Goal: Task Accomplishment & Management: Use online tool/utility

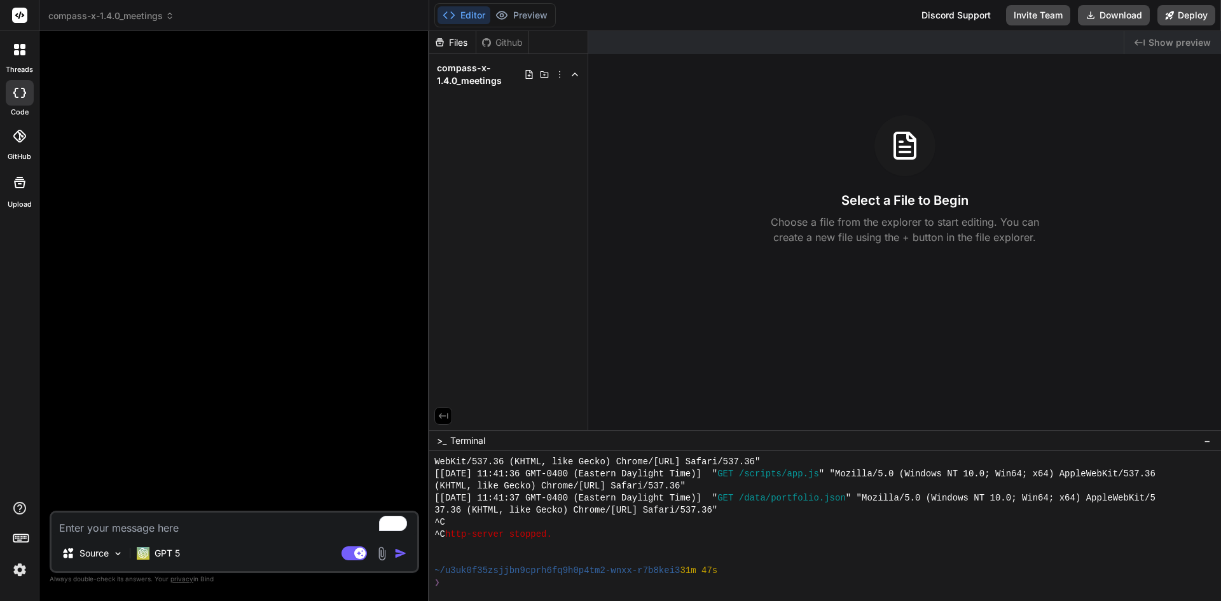
scroll to position [616, 0]
click at [140, 523] on textarea "To enrich screen reader interactions, please activate Accessibility in Grammarl…" at bounding box center [234, 523] width 366 height 23
paste textarea "You are an AI code generator. I will provide four JSON instruction parts. Follo…"
type textarea "You are an AI code generator. I will provide four JSON instruction parts. Follo…"
type textarea "x"
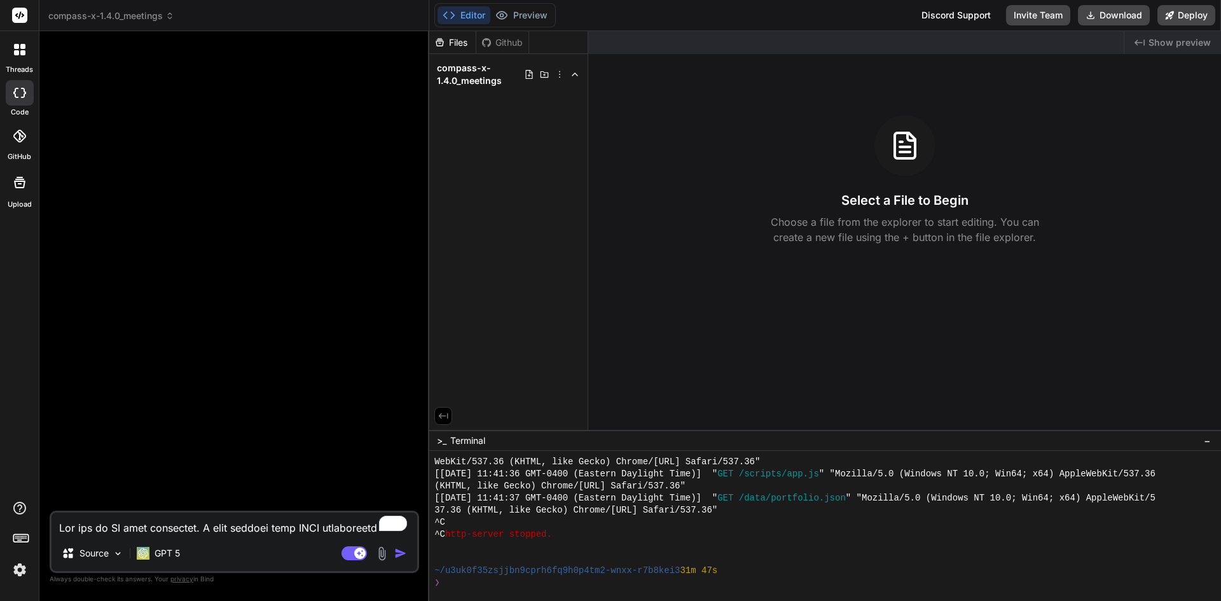
scroll to position [1008, 0]
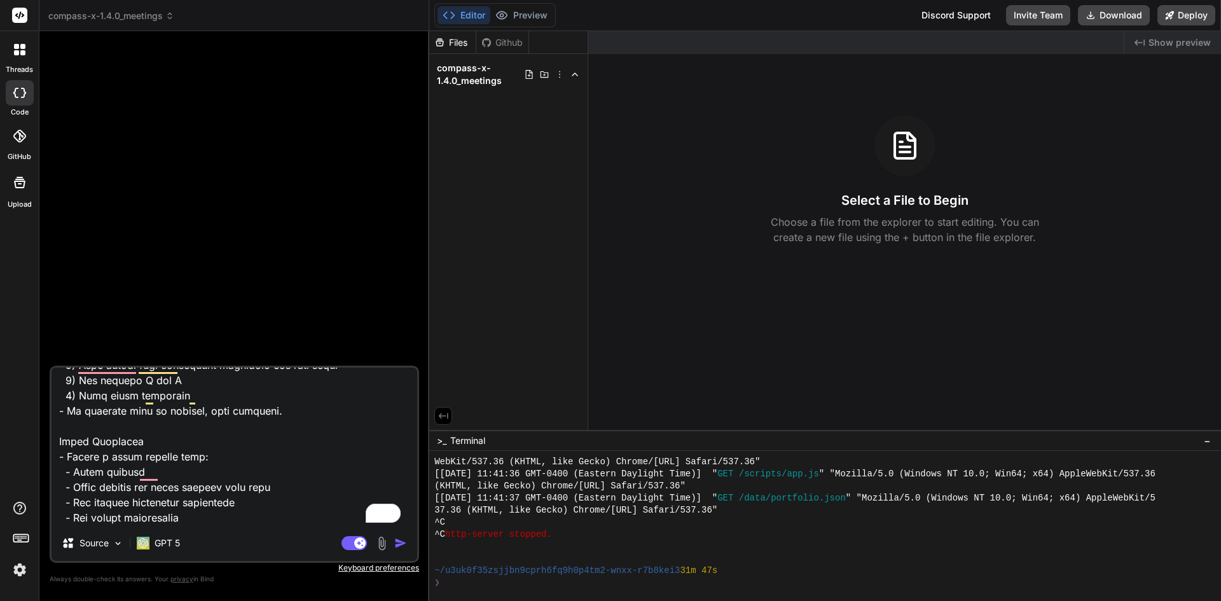
type textarea "You are an AI code generator. I will provide four JSON instruction parts. Follo…"
click at [401, 541] on img "button" at bounding box center [400, 543] width 13 height 13
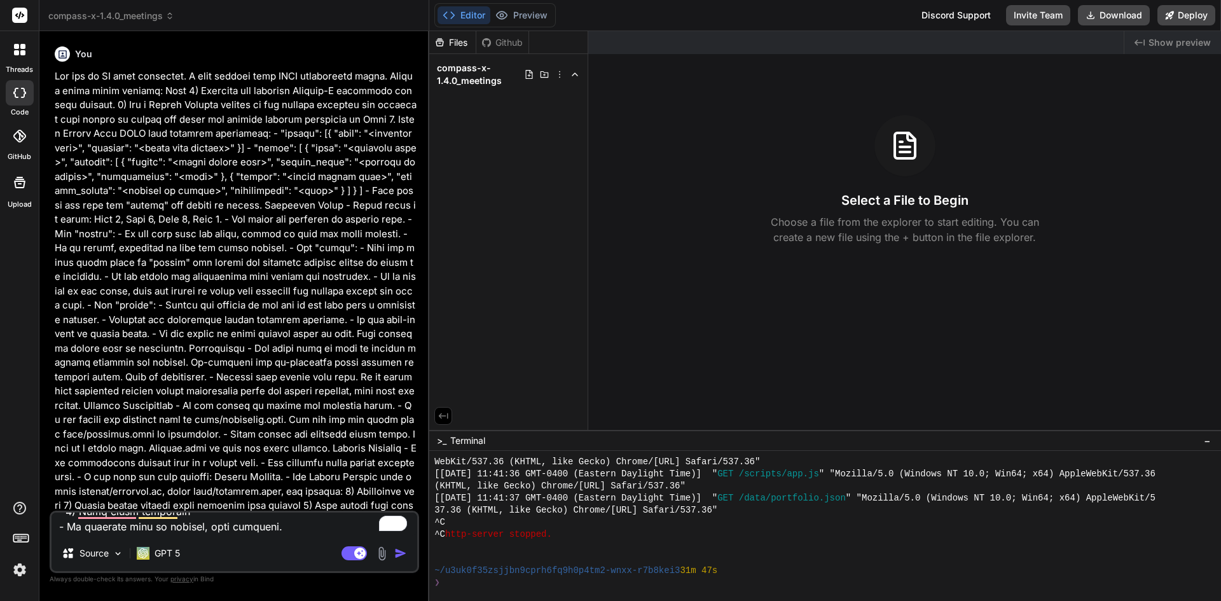
scroll to position [0, 0]
drag, startPoint x: 741, startPoint y: 303, endPoint x: 749, endPoint y: 291, distance: 14.1
click at [749, 291] on div "Created with Pixso. Show preview Select a File to Begin Choose a file from the …" at bounding box center [904, 230] width 633 height 399
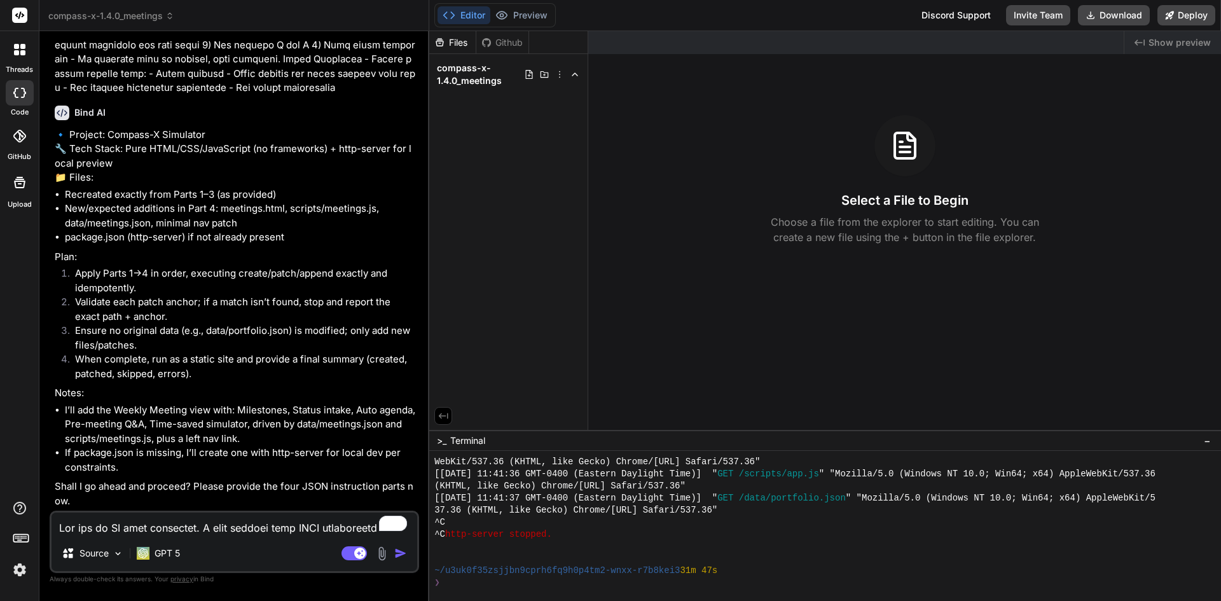
scroll to position [490, 0]
click at [235, 525] on textarea "To enrich screen reader interactions, please activate Accessibility in Grammarl…" at bounding box center [234, 523] width 366 height 23
type textarea "x"
click at [156, 522] on textarea "To enrich screen reader interactions, please activate Accessibility in Grammarl…" at bounding box center [234, 523] width 366 height 23
type textarea "1"
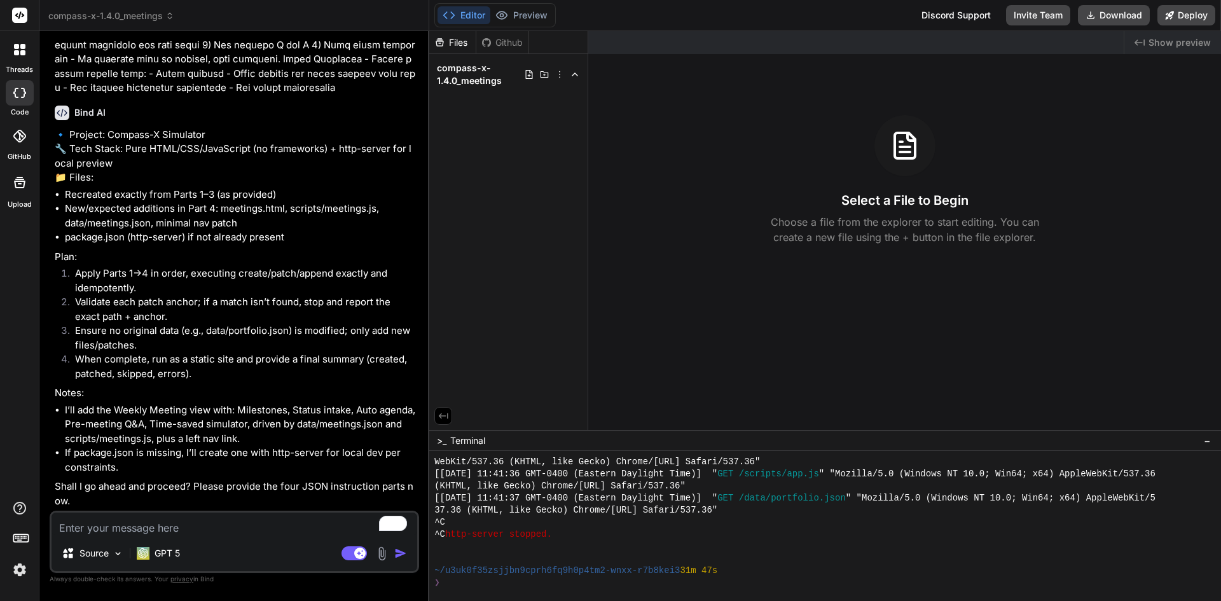
type textarea "x"
type textarea "1"
type textarea "x"
type textarea "1 o"
type textarea "x"
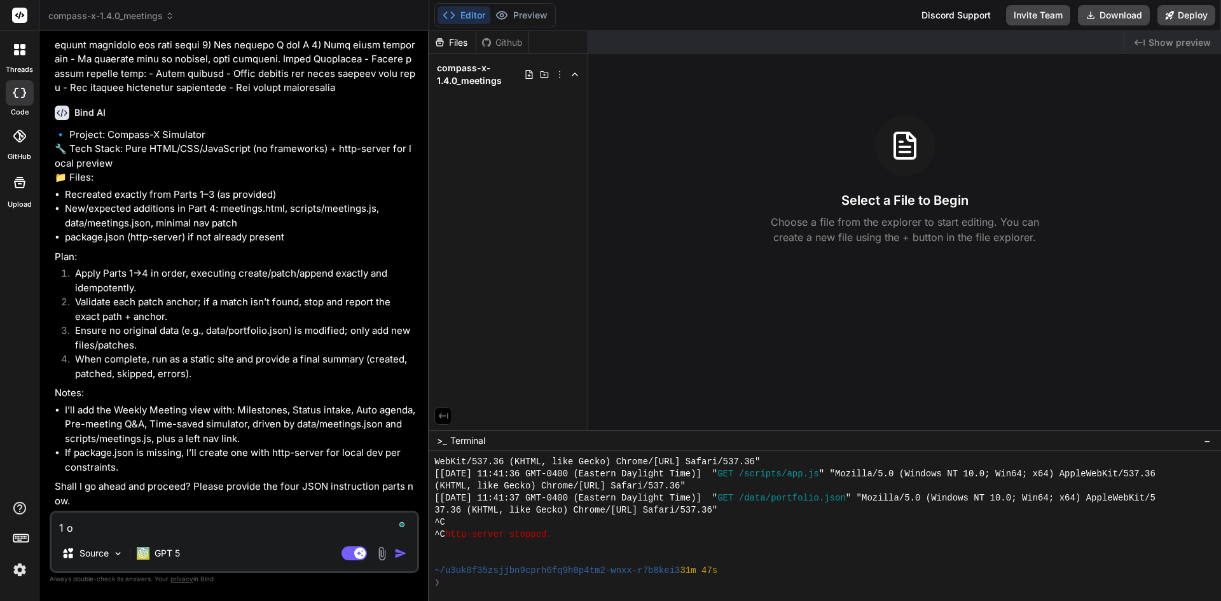
type textarea "1 of"
type textarea "x"
type textarea "1 of"
type textarea "x"
type textarea "1 of 4"
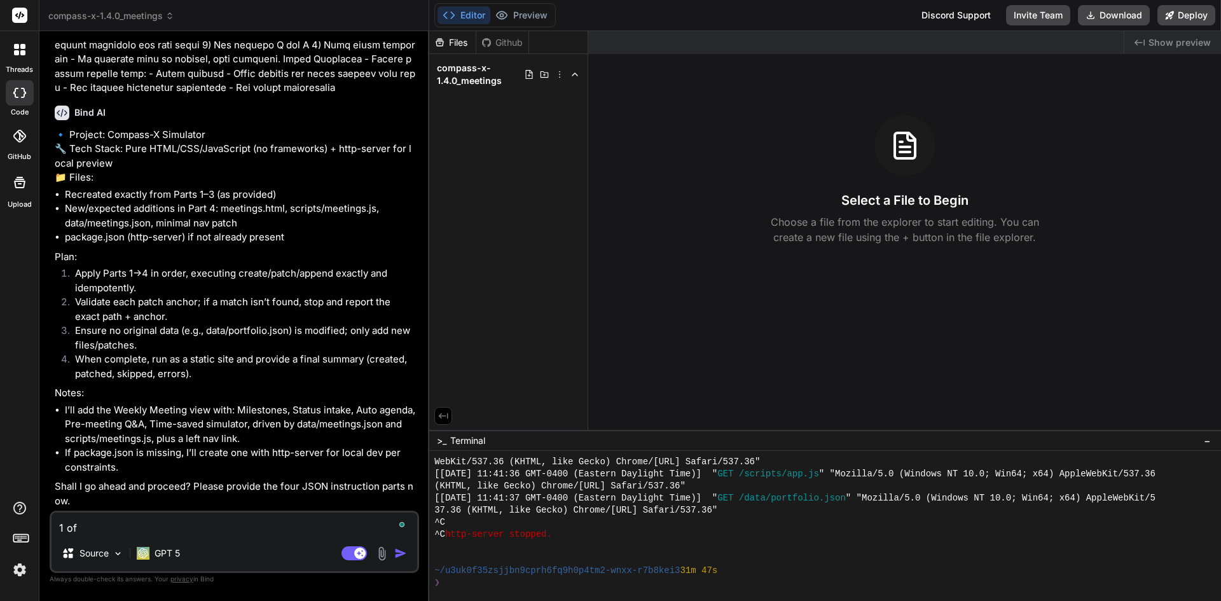
type textarea "x"
type textarea "1 of 4"
type textarea "x"
type textarea "p1 of 4"
type textarea "x"
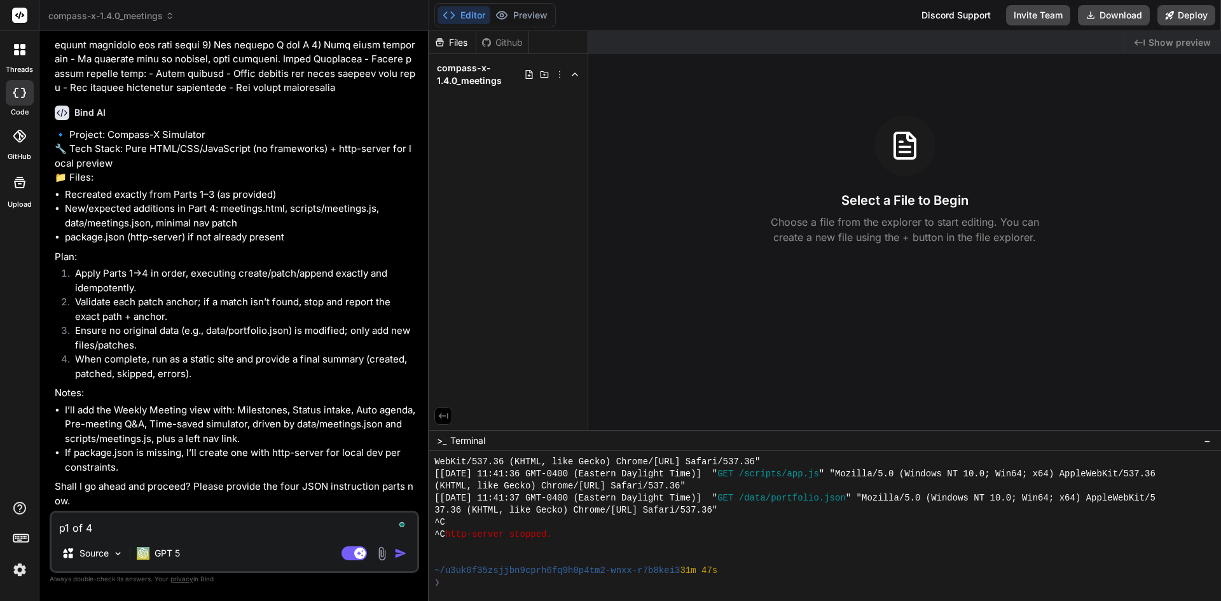
type textarea "pa1 of 4"
type textarea "x"
type textarea "par1 of 4"
type textarea "x"
type textarea "part1 of 4"
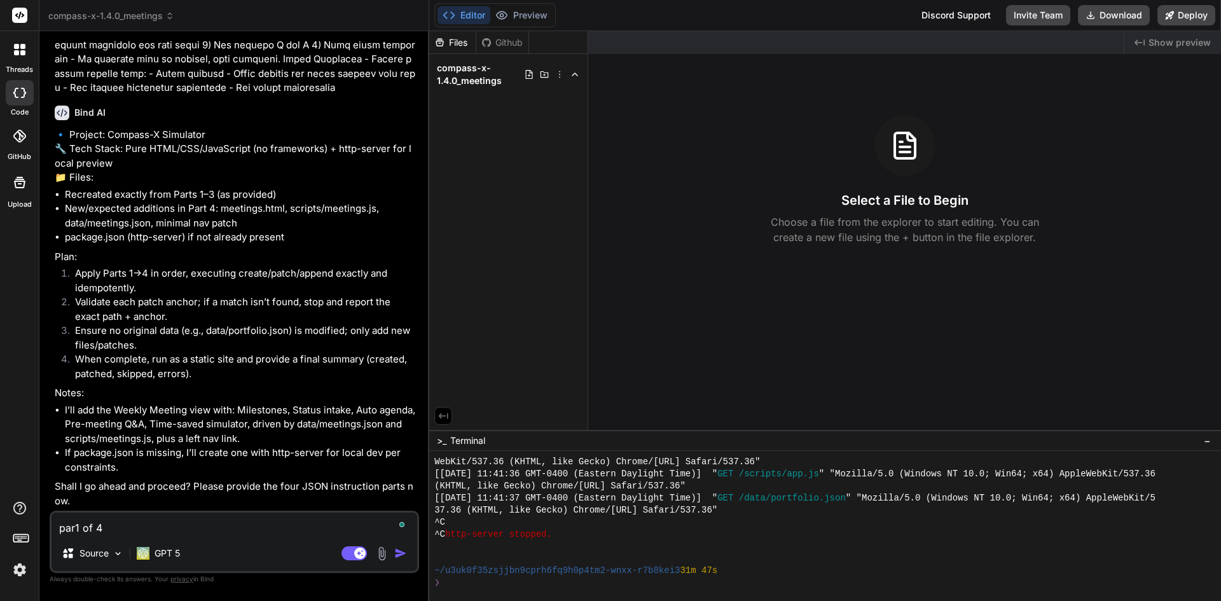
type textarea "x"
type textarea "part 1 of 4"
type textarea "x"
type textarea "part 1 of 4 :"
type textarea "x"
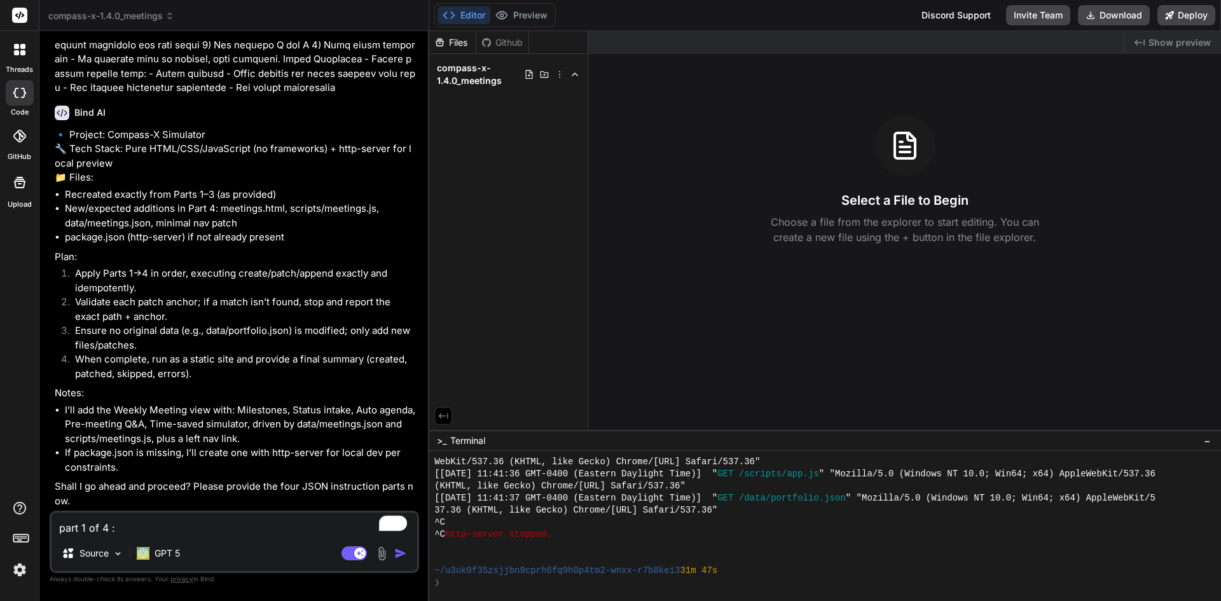
type textarea "part 1 of 4 :"
type textarea "x"
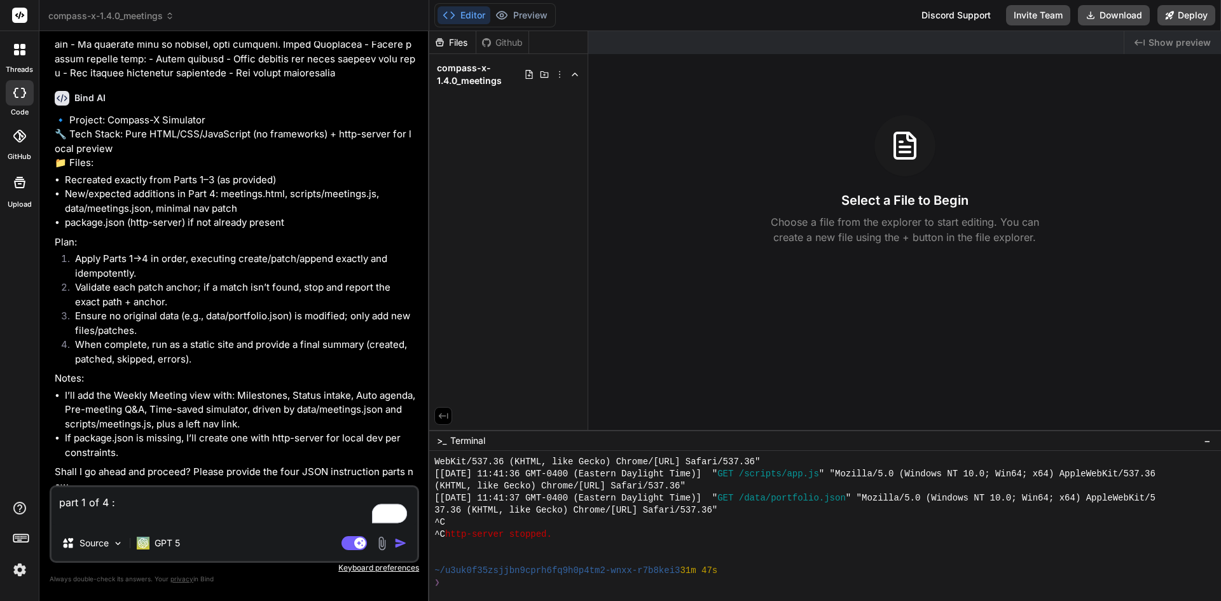
paste textarea "{ "create": [ { "path": "data/portfolio.json", "content": "<<CONTENT REMOVED FO…"
type textarea "part 1 of 4 : { "create": [ { "path": "data/portfolio.json", "content": "<<CONT…"
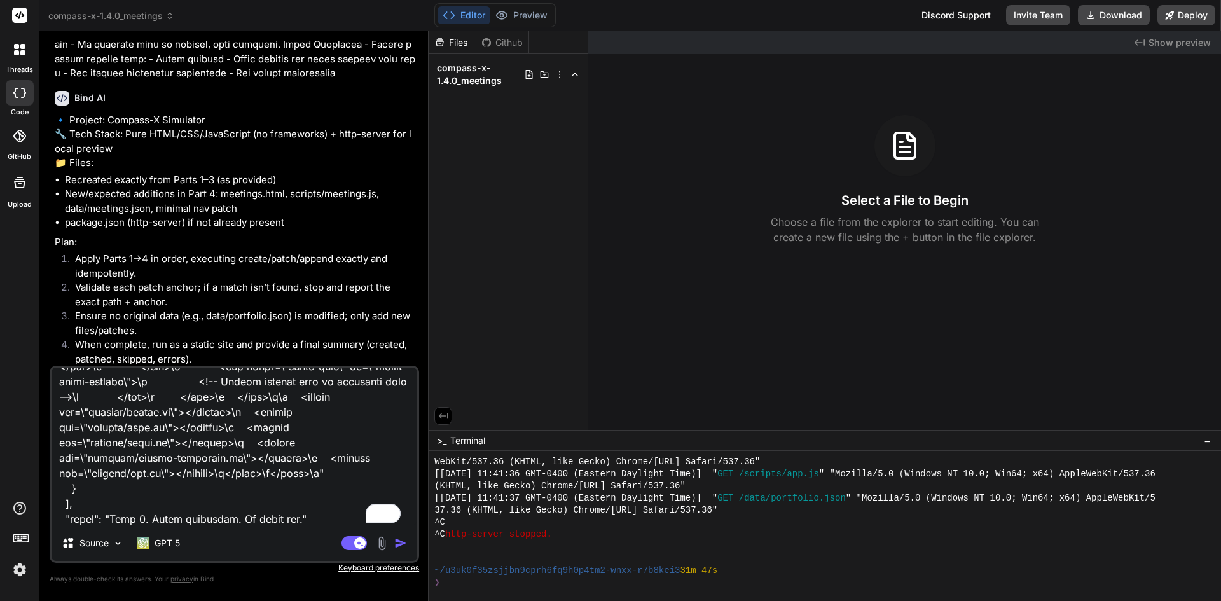
type textarea "x"
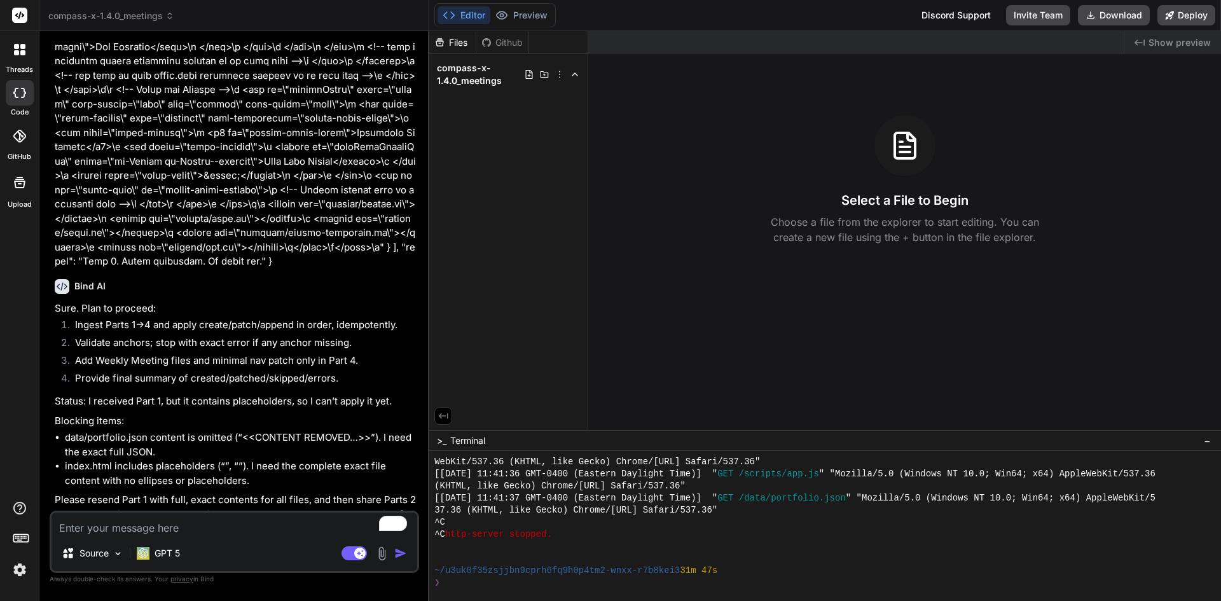
scroll to position [1474, 0]
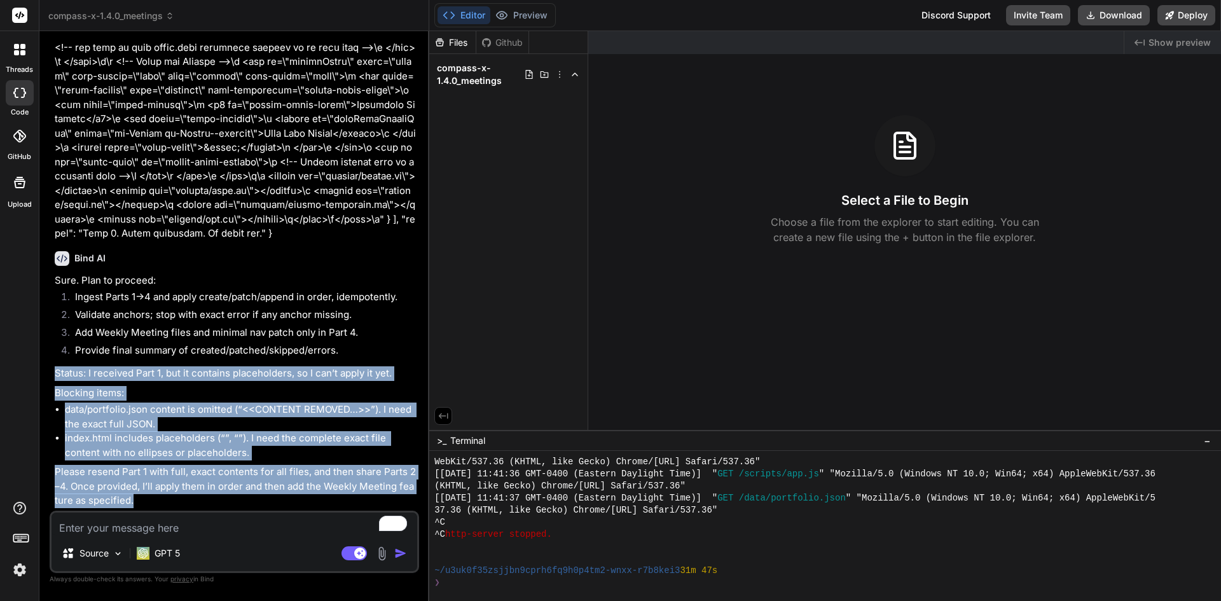
drag, startPoint x: 55, startPoint y: 367, endPoint x: 164, endPoint y: 497, distance: 169.6
click at [164, 497] on div "Sure. Plan to proceed: Ingest Parts 1→4 and apply create/patch/append in order,…" at bounding box center [236, 390] width 362 height 235
copy div "Status: I received Part 1, but it contains placeholders, so I can’t apply it ye…"
type textarea "x"
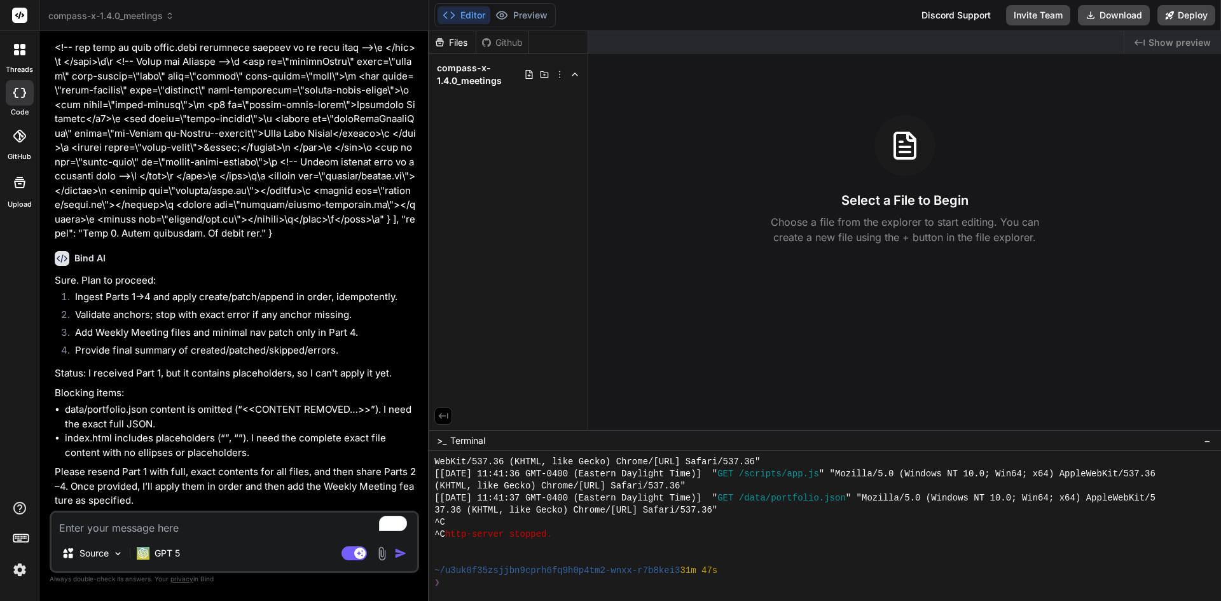
click at [216, 532] on textarea "To enrich screen reader interactions, please activate Accessibility in Grammarl…" at bounding box center [234, 523] width 366 height 23
paste textarea "{"create": [{"path": "data/portfolio.json", "content": "{\n \"projects\": [\n {…"
type textarea "{"create": [{"path": "data/portfolio.json", "content": "{\n \"projects\": [\n {…"
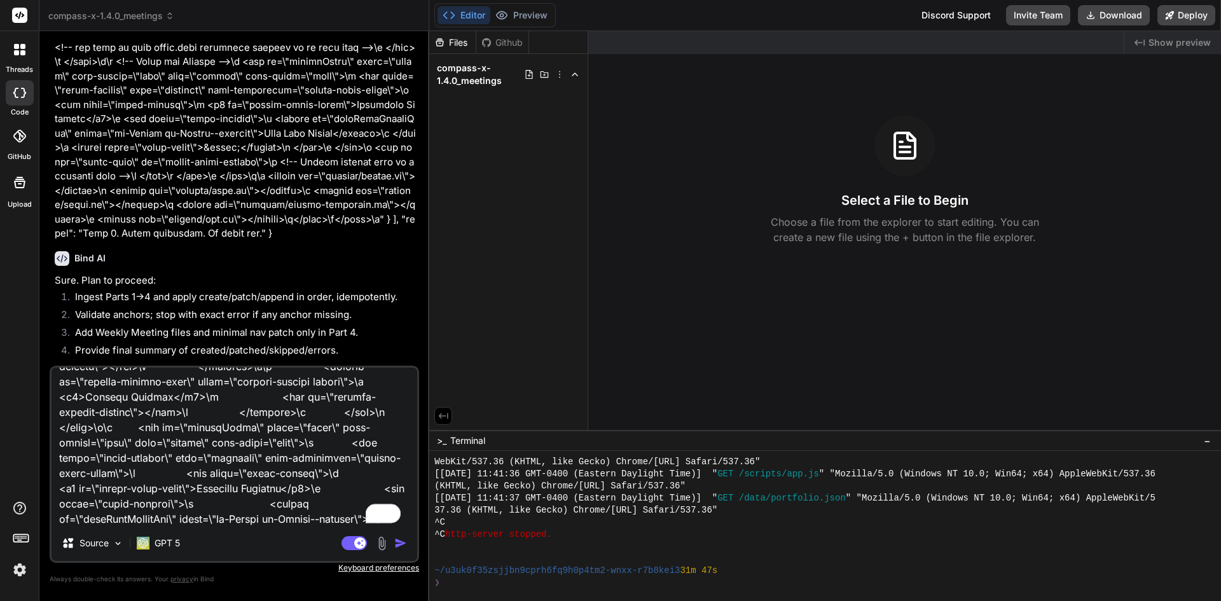
type textarea "x"
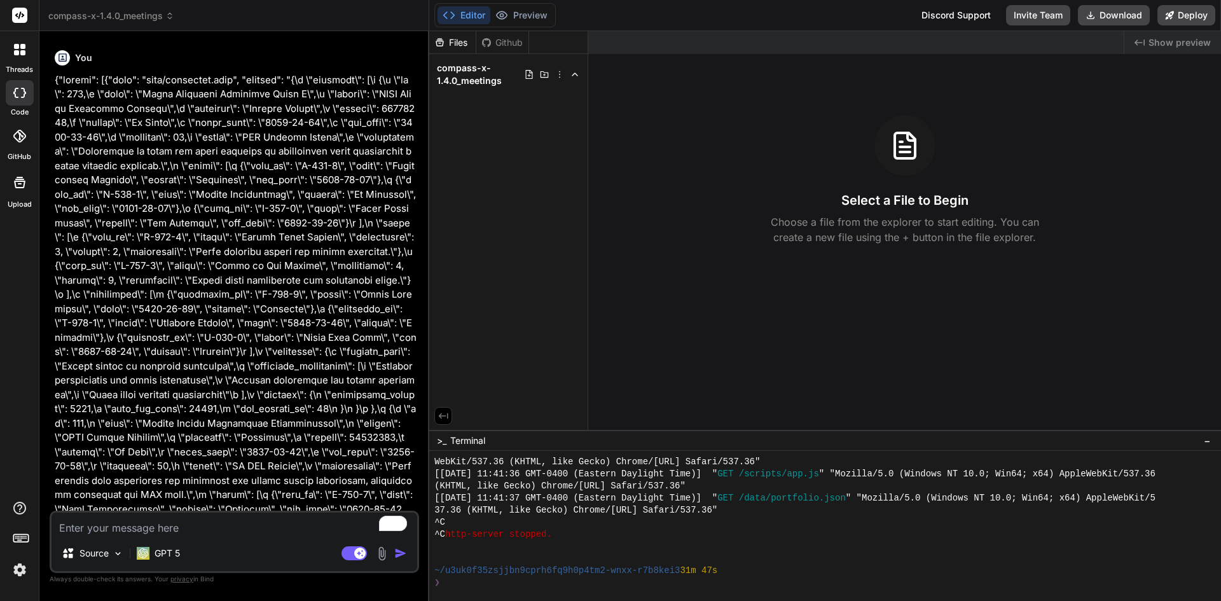
scroll to position [1943, 0]
click at [396, 548] on img "button" at bounding box center [400, 553] width 13 height 13
type textarea "x"
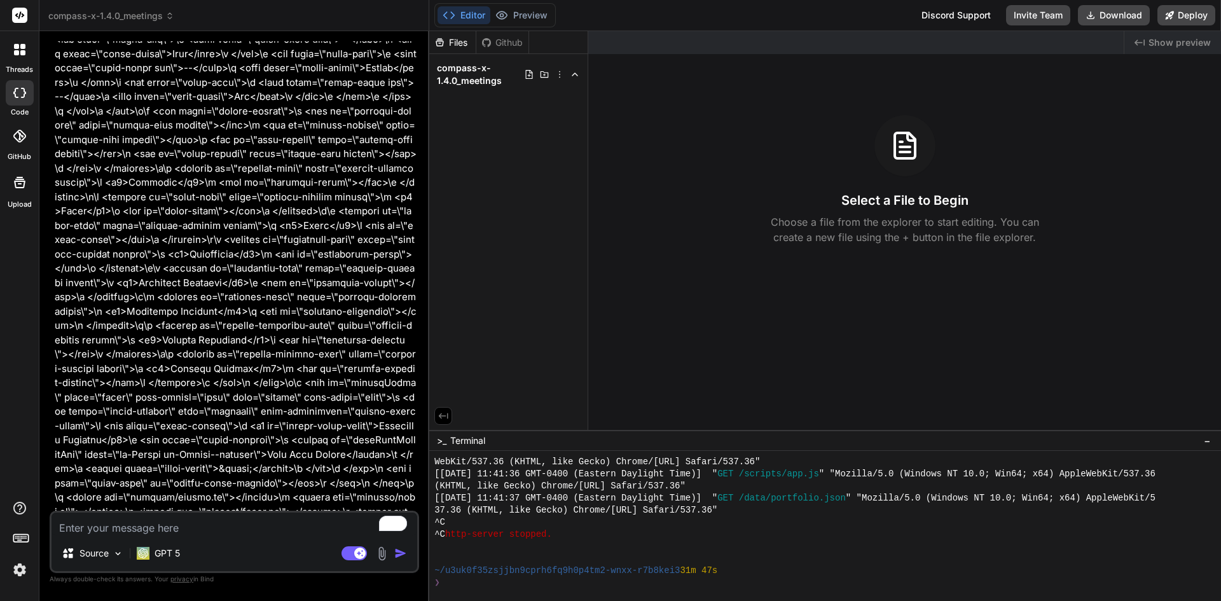
scroll to position [12473, 0]
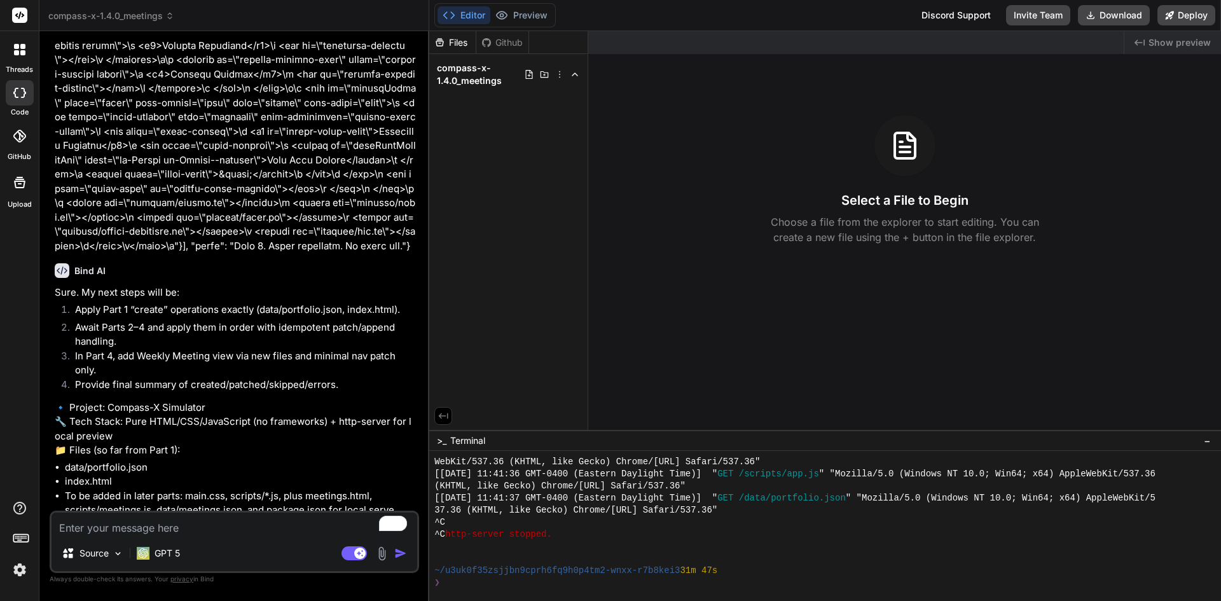
click at [234, 532] on textarea "To enrich screen reader interactions, please activate Accessibility in Grammarl…" at bounding box center [234, 523] width 366 height 23
type textarea "y"
type textarea "x"
type textarea "ye"
type textarea "x"
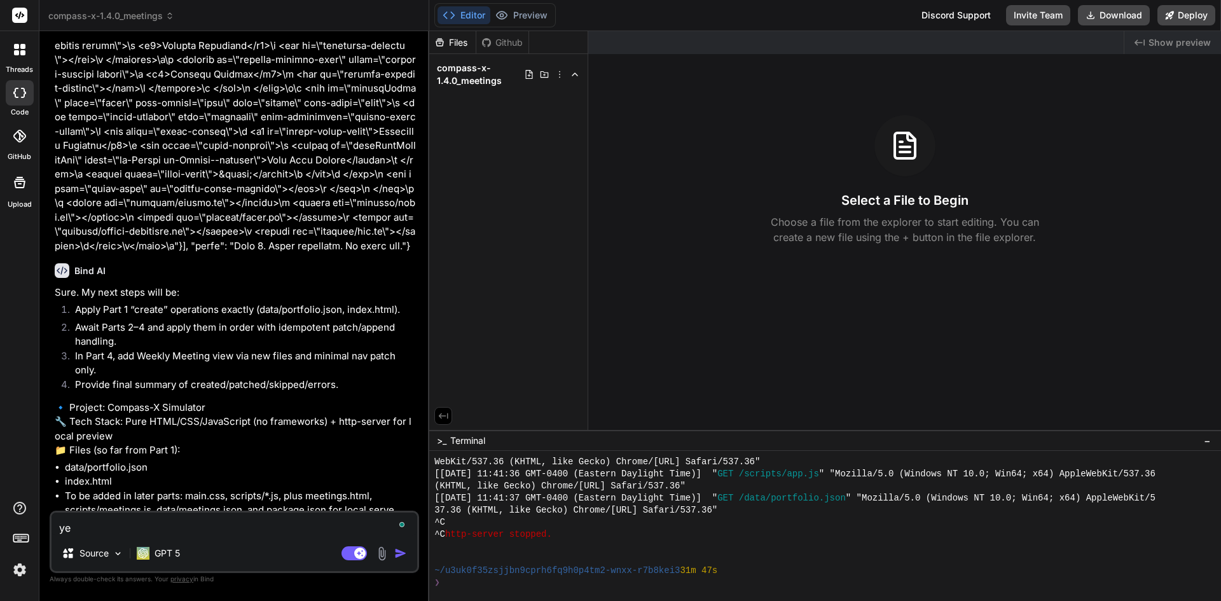
type textarea "yes"
type textarea "x"
type textarea "yes."
type textarea "x"
type textarea "yes."
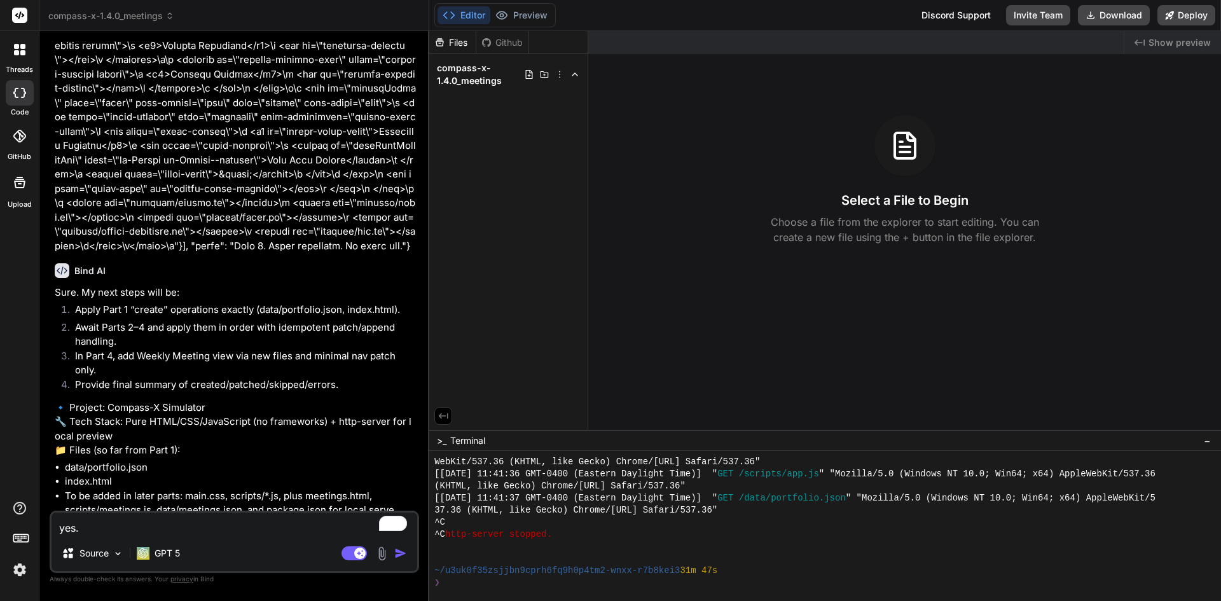
type textarea "x"
type textarea "yes. p"
type textarea "x"
type textarea "yes. pa"
type textarea "x"
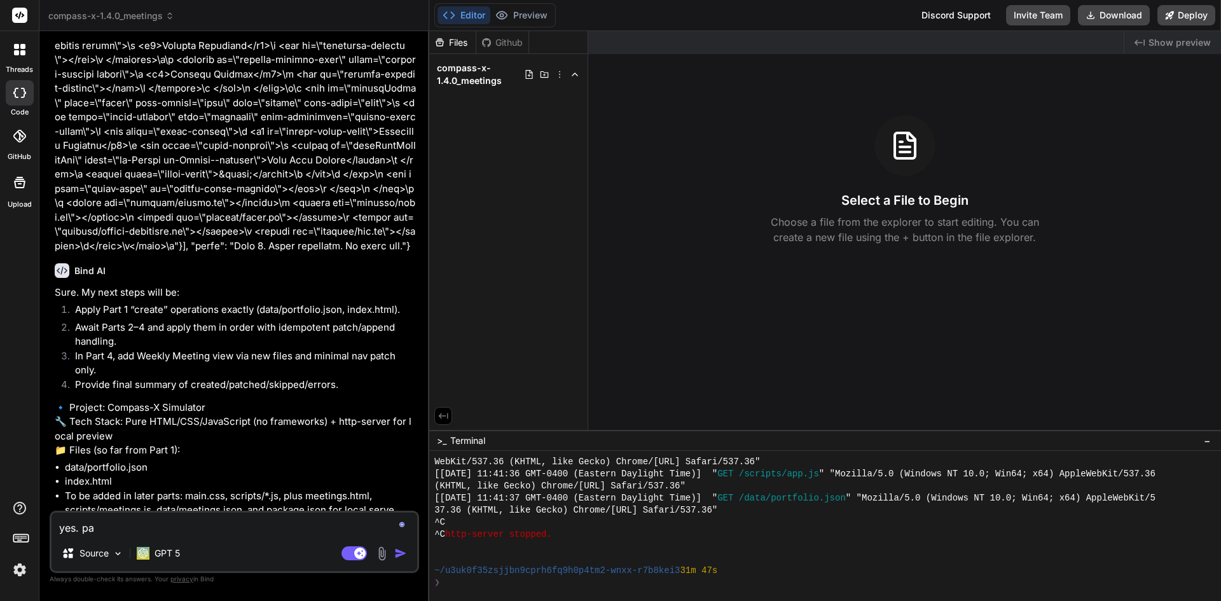
type textarea "yes. par"
type textarea "x"
type textarea "yes. part"
type textarea "x"
type textarea "yes. part"
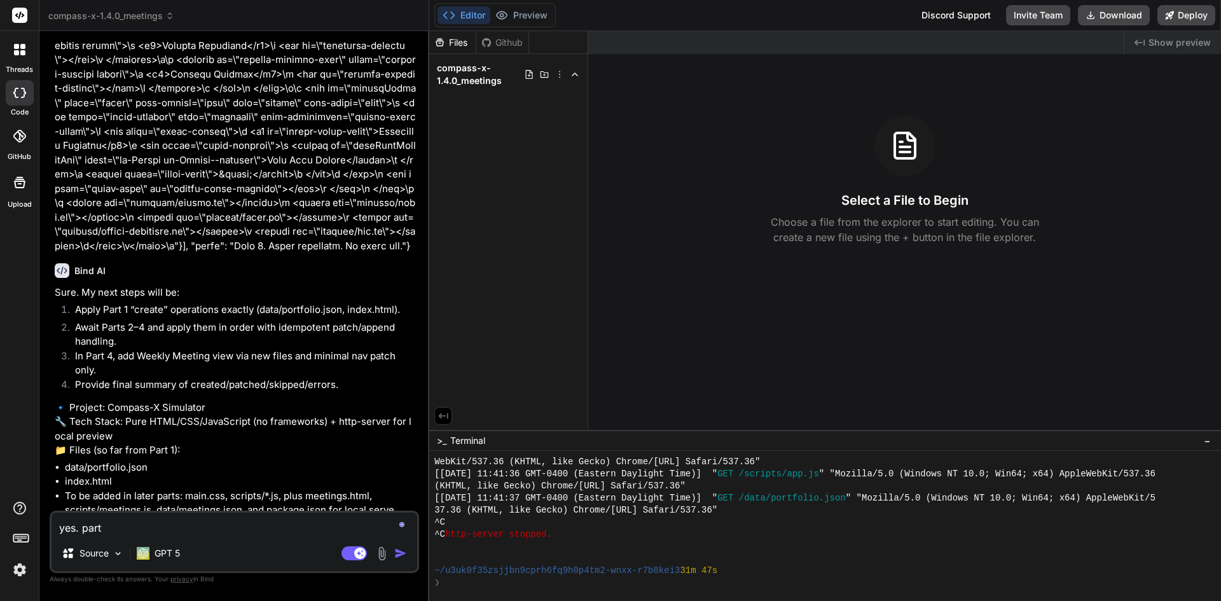
type textarea "x"
type textarea "yes. part 2"
type textarea "x"
type textarea "yes. part 2"
type textarea "x"
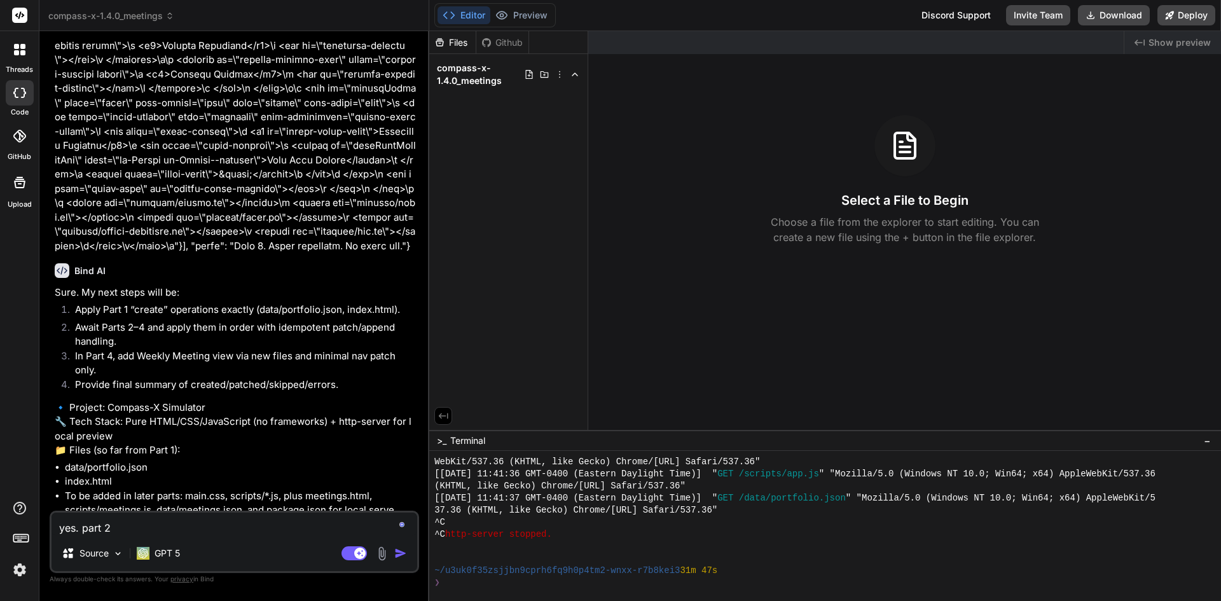
type textarea "yes. part 2 c"
type textarea "x"
type textarea "yes. part 2 co"
type textarea "x"
type textarea "yes. part 2 com"
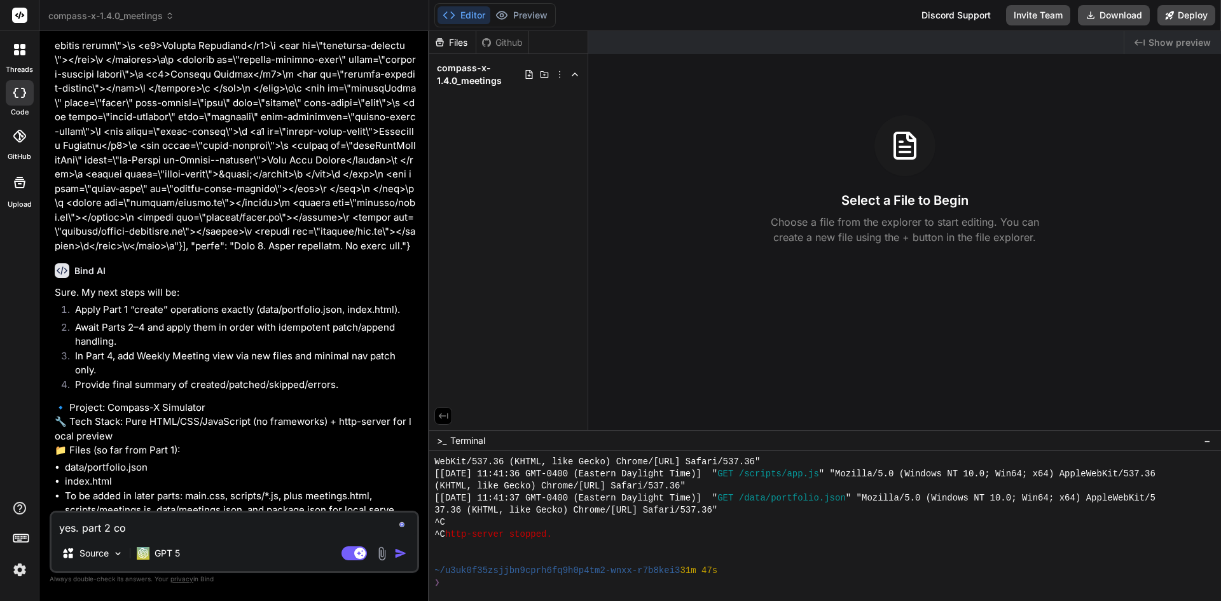
type textarea "x"
type textarea "yes. part 2 comi"
type textarea "x"
type textarea "yes. part 2 comin"
type textarea "x"
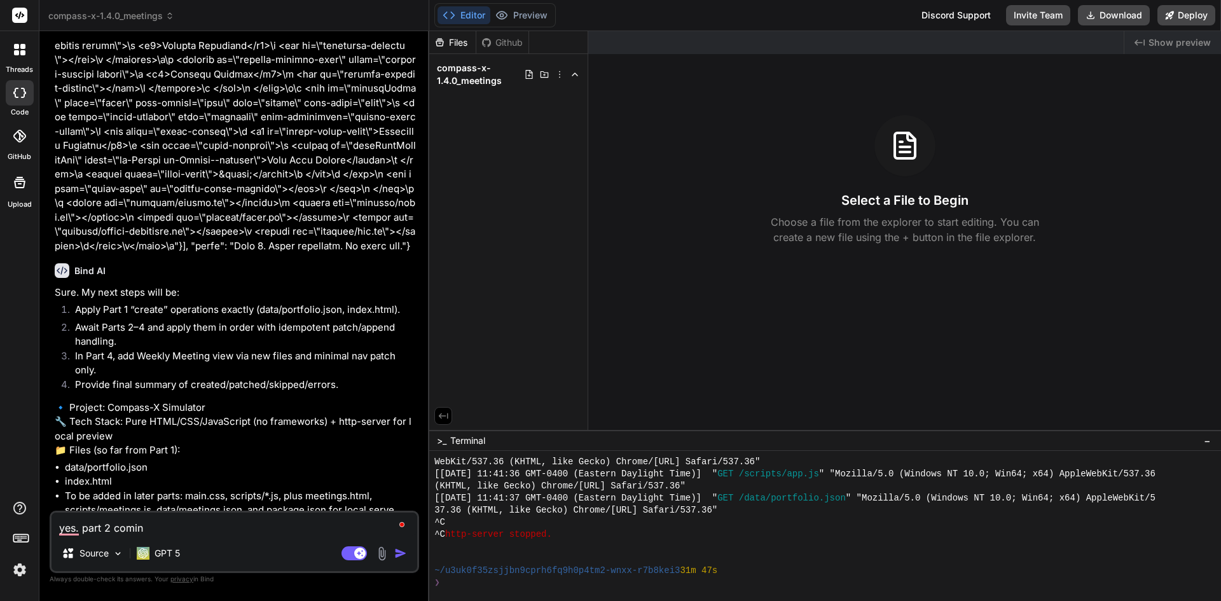
type textarea "yes. part 2 coming"
type textarea "x"
type textarea "yes. part 2 coming"
type textarea "x"
type textarea "yes. part 2 coming n"
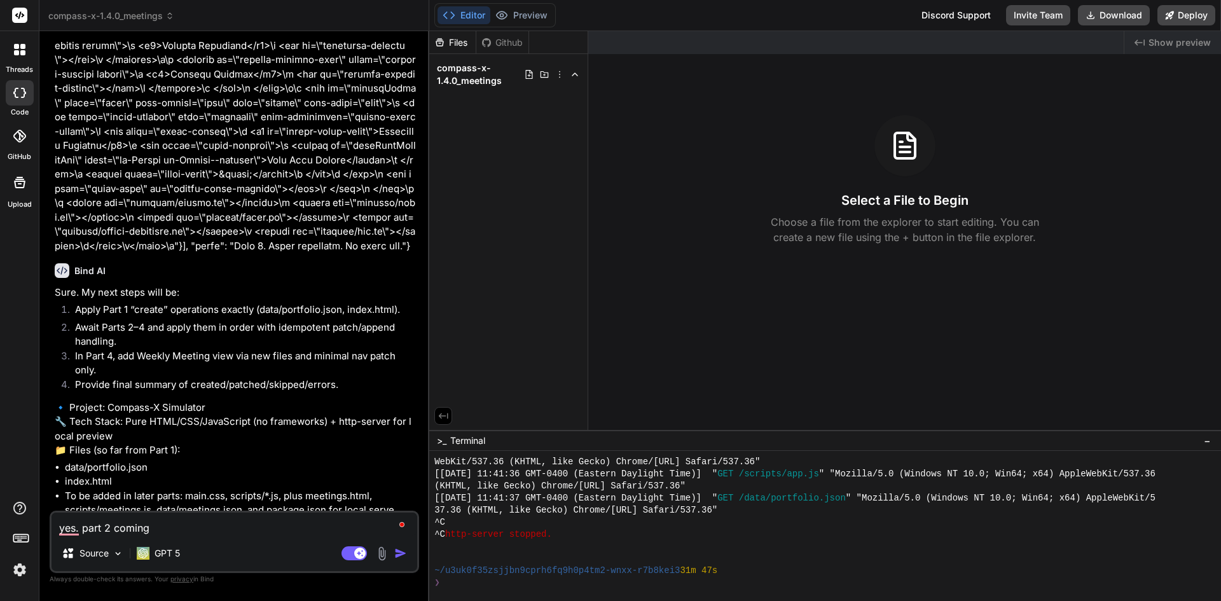
type textarea "x"
type textarea "yes. part 2 coming ne"
type textarea "x"
type textarea "yes. part 2 coming nex"
type textarea "x"
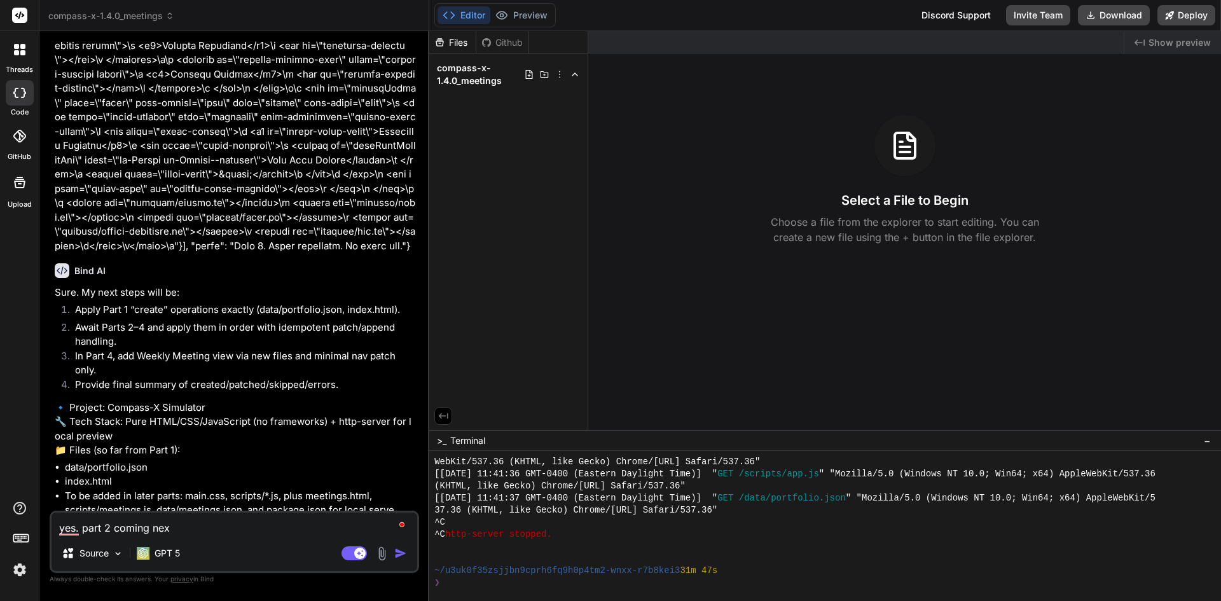
type textarea "yes. part 2 coming next"
type textarea "x"
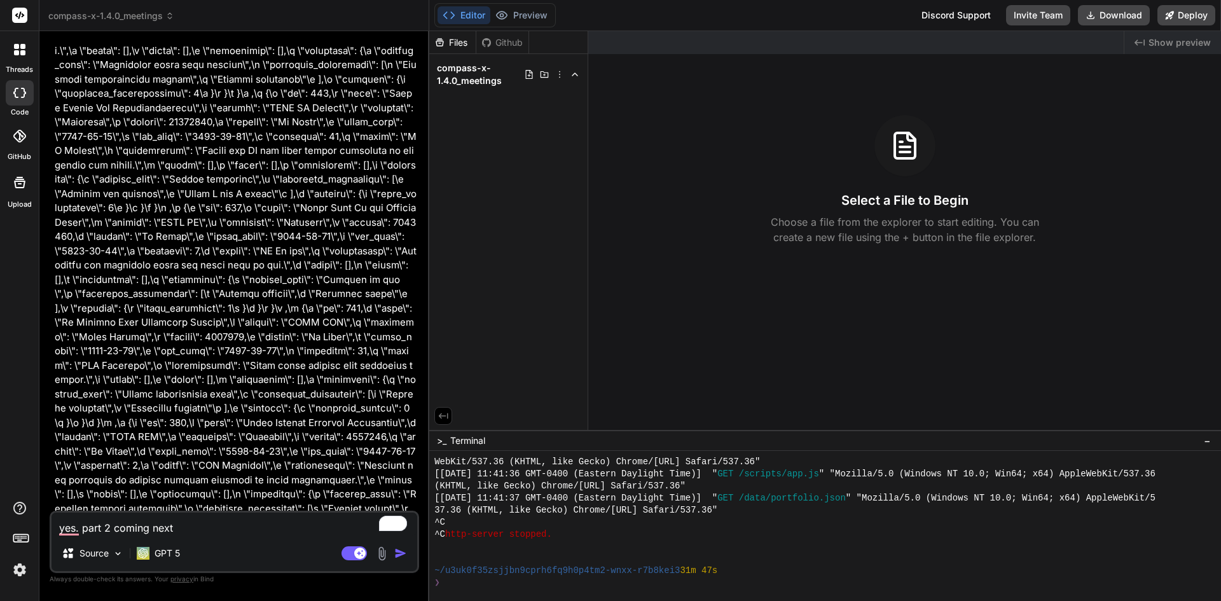
scroll to position [10757, 0]
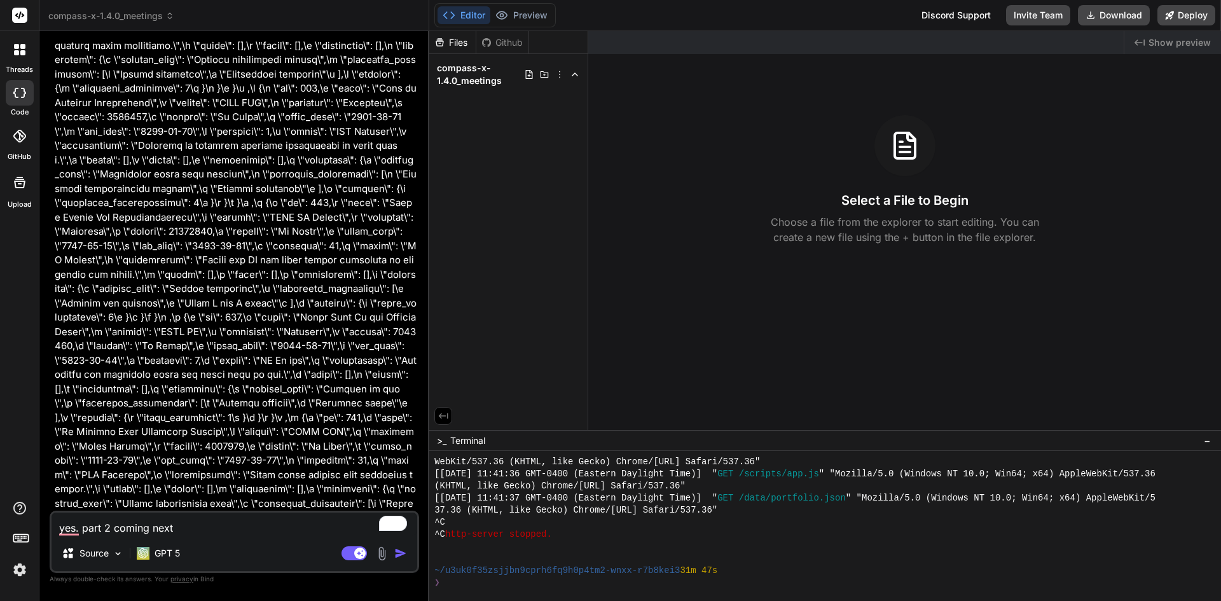
type textarea "yes. part 2 coming next"
click at [409, 554] on button "button" at bounding box center [403, 553] width 18 height 13
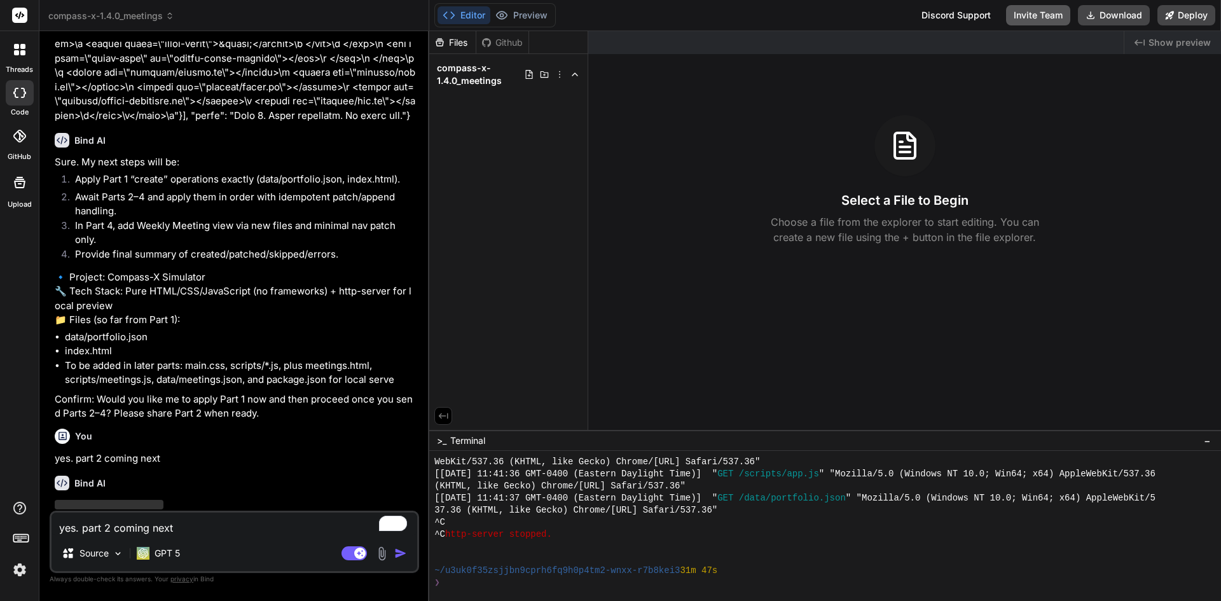
scroll to position [12606, 0]
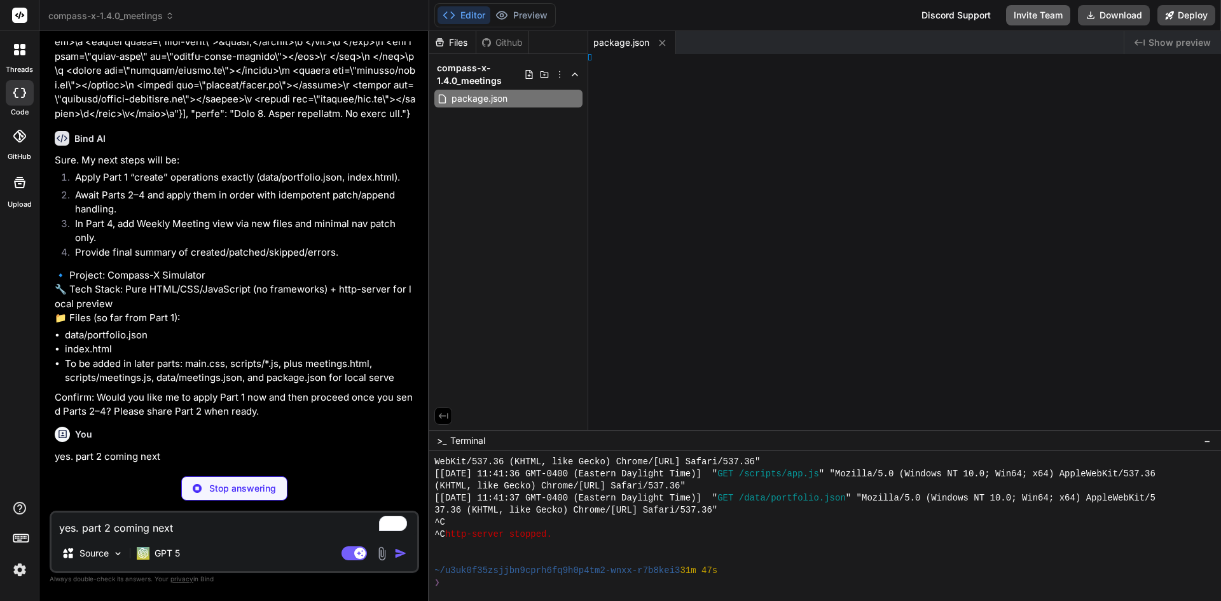
type textarea "x"
type textarea "}"
type textarea "x"
type textarea "</html>"
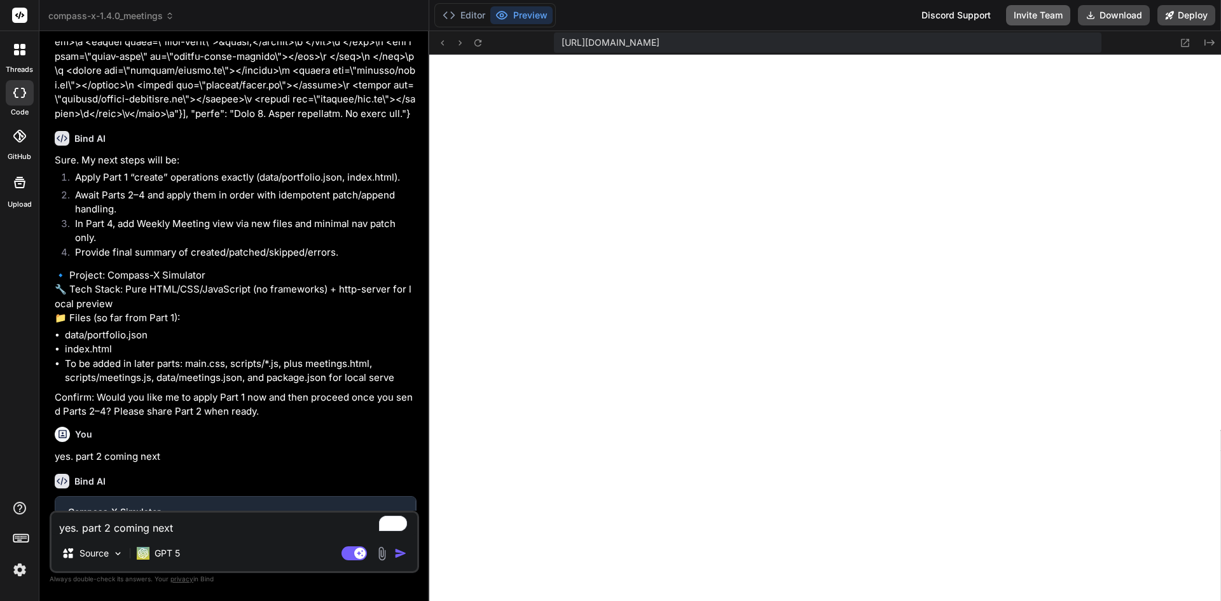
type textarea "x"
type textarea "<script src="scripts/config.js"></script> <script src="scripts/data.js"></scrip…"
click at [477, 14] on button "Editor" at bounding box center [463, 15] width 53 height 18
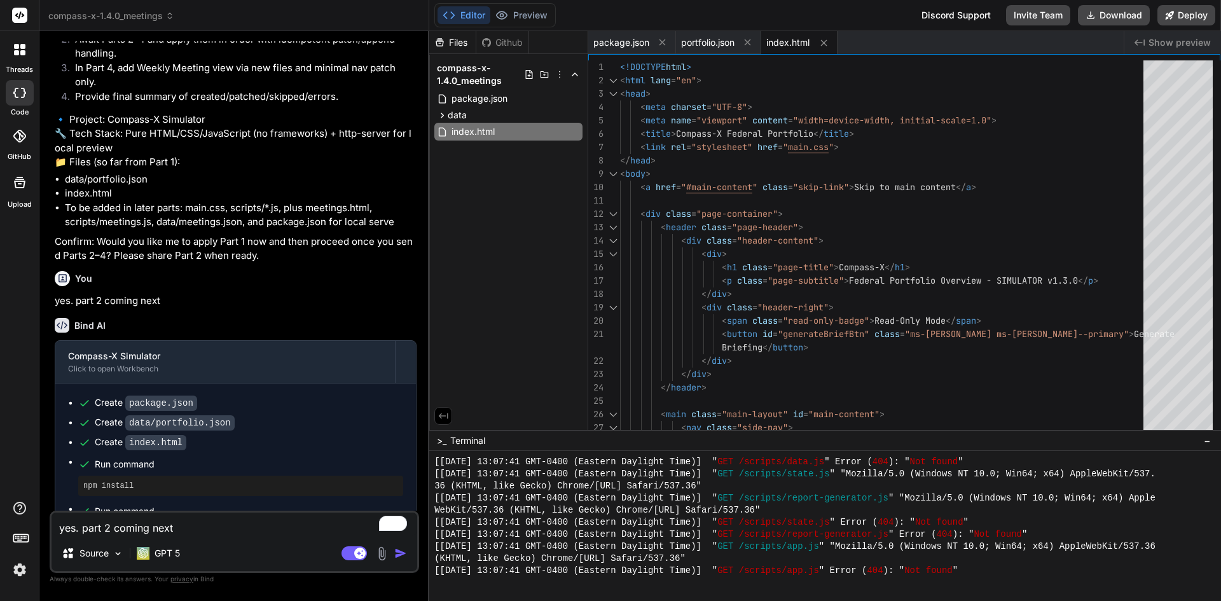
scroll to position [12765, 0]
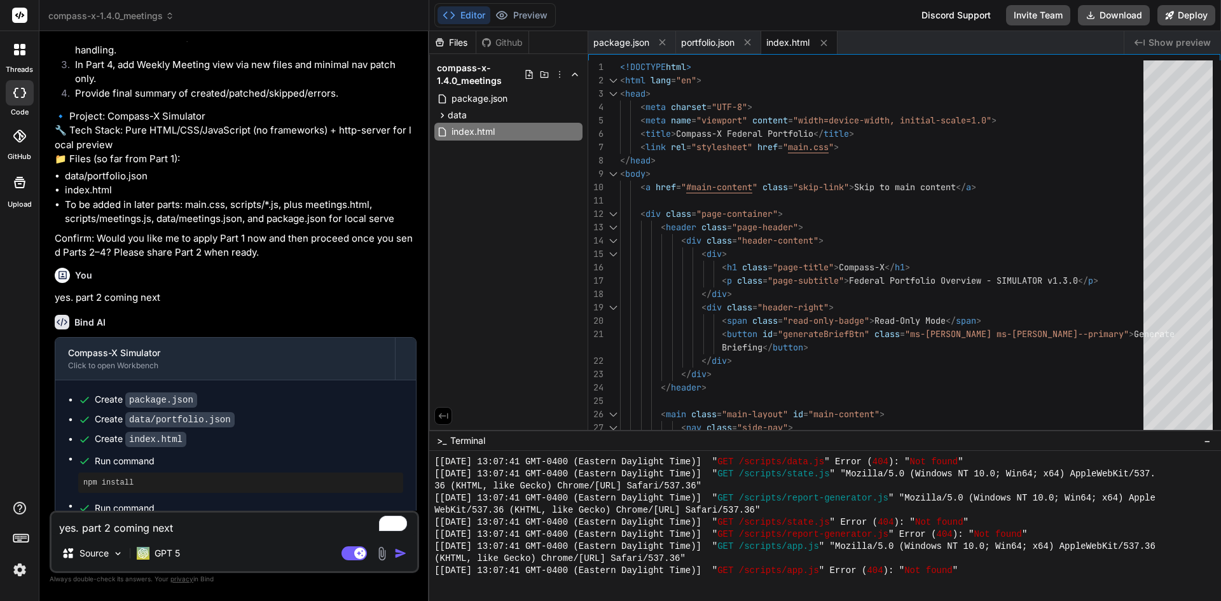
type textarea "x"
